Goal: Task Accomplishment & Management: Use online tool/utility

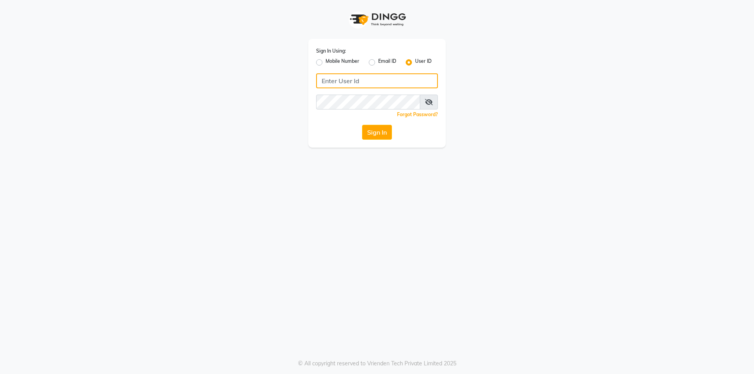
click at [331, 83] on input "Username" at bounding box center [377, 80] width 122 height 15
click at [331, 80] on input "VP" at bounding box center [377, 80] width 122 height 15
type input "V"
type input "C"
type input "V"
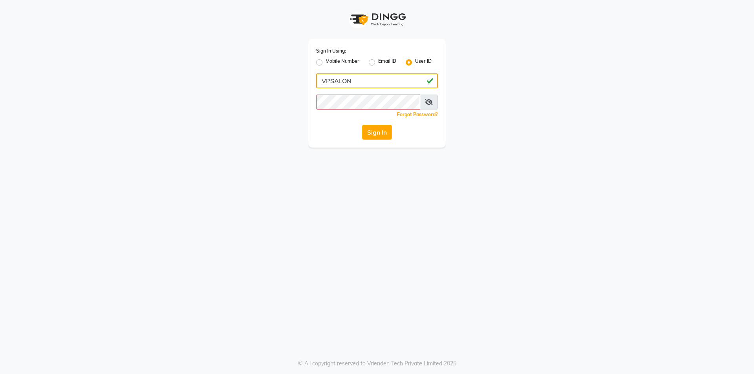
type input "VPSALON"
click at [384, 134] on button "Sign In" at bounding box center [377, 132] width 30 height 15
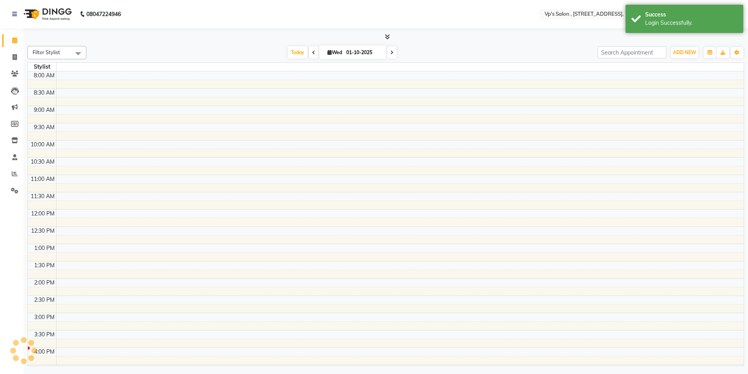
select select "en"
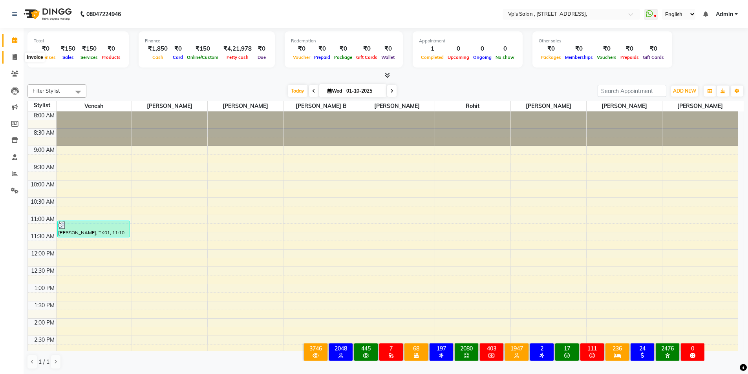
click at [13, 54] on icon at bounding box center [15, 57] width 4 height 6
select select "service"
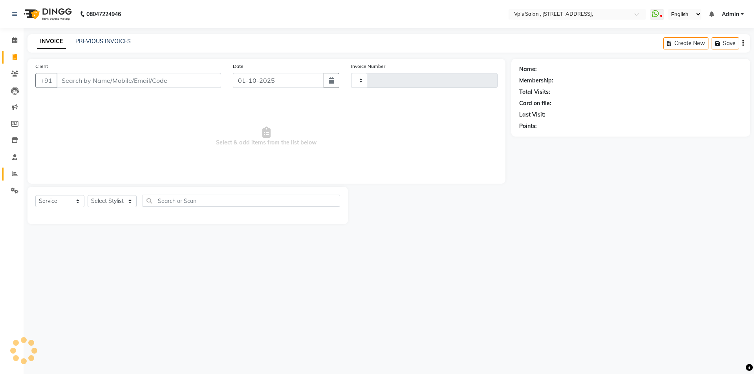
type input "1865"
select select "4917"
click at [12, 173] on span at bounding box center [15, 174] width 14 height 9
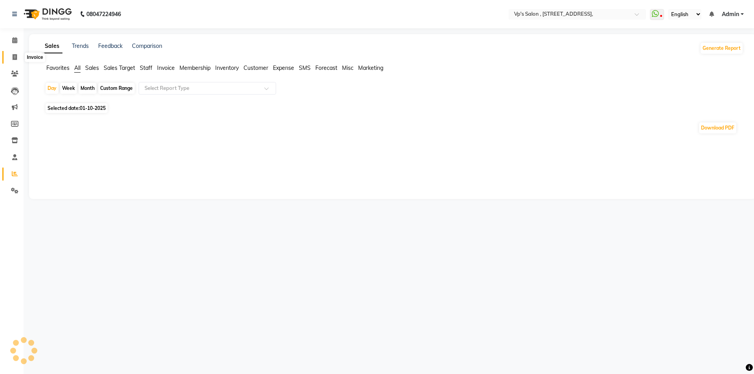
click at [16, 55] on icon at bounding box center [15, 57] width 4 height 6
select select "service"
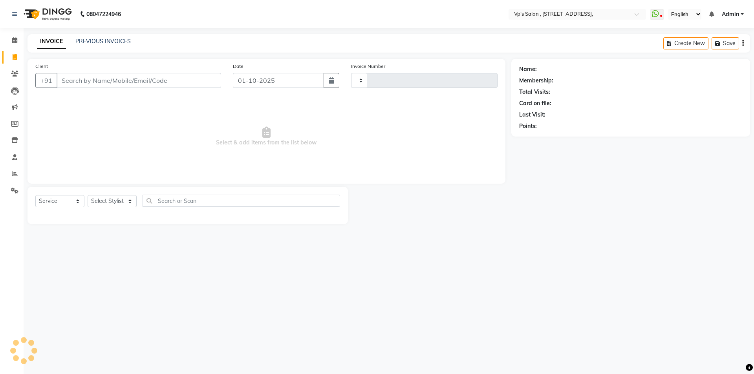
type input "1865"
select select "4917"
click at [104, 38] on link "PREVIOUS INVOICES" at bounding box center [102, 41] width 55 height 7
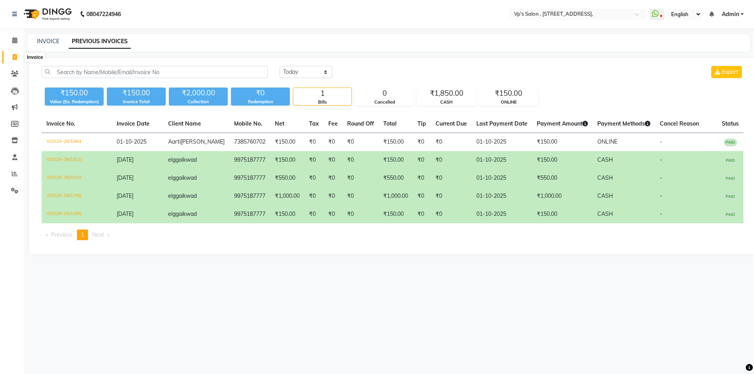
click at [16, 53] on span at bounding box center [15, 57] width 14 height 9
select select "service"
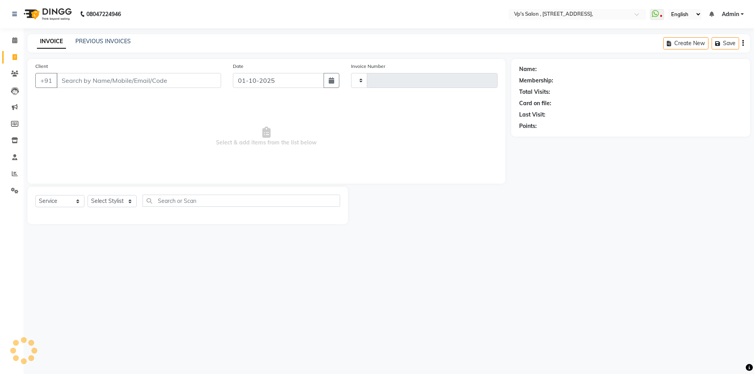
type input "1865"
select select "4917"
